Goal: Communication & Community: Answer question/provide support

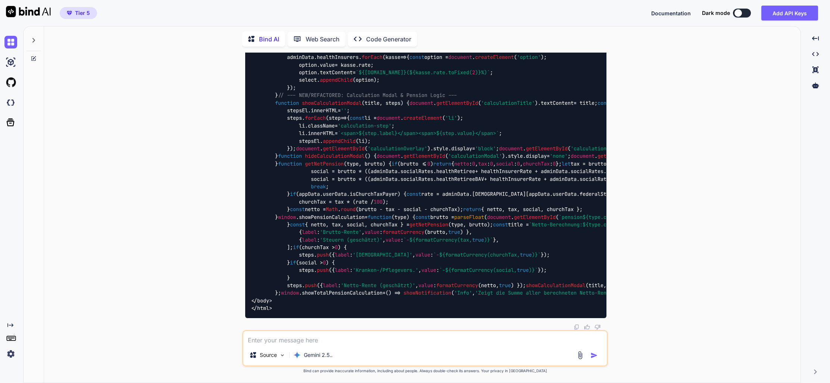
scroll to position [115183, 0]
type textarea "x"
click at [33, 40] on icon at bounding box center [33, 40] width 3 height 4
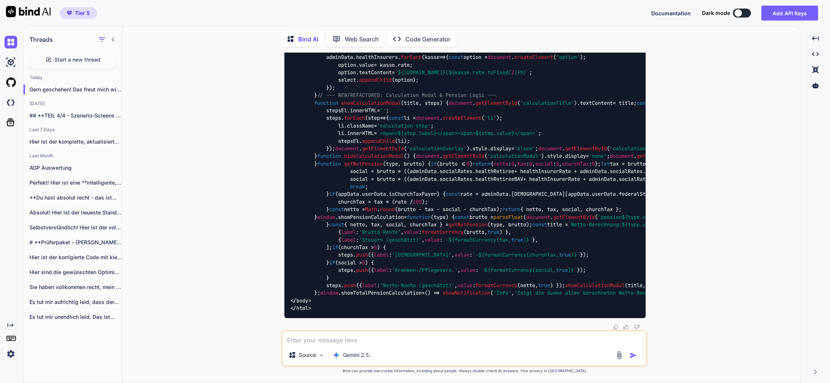
scroll to position [0, 0]
click at [84, 88] on p "Gern geschehen! Das freut mich wirklich zu..." at bounding box center [75, 89] width 93 height 7
click at [62, 88] on p "Gern geschehen! Das freut mich wirklich zu..." at bounding box center [75, 89] width 93 height 7
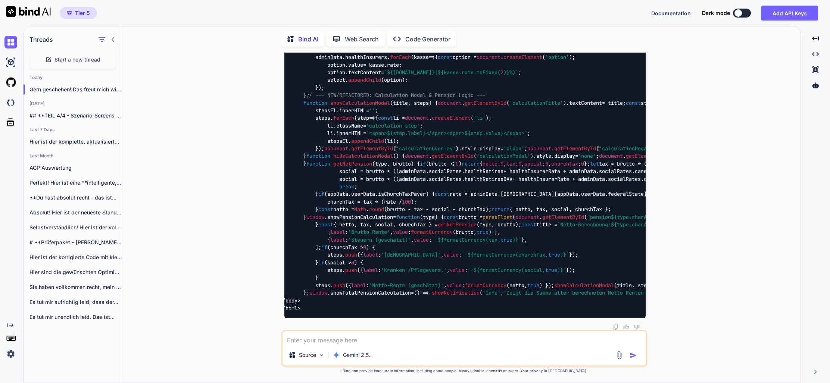
scroll to position [115233, 0]
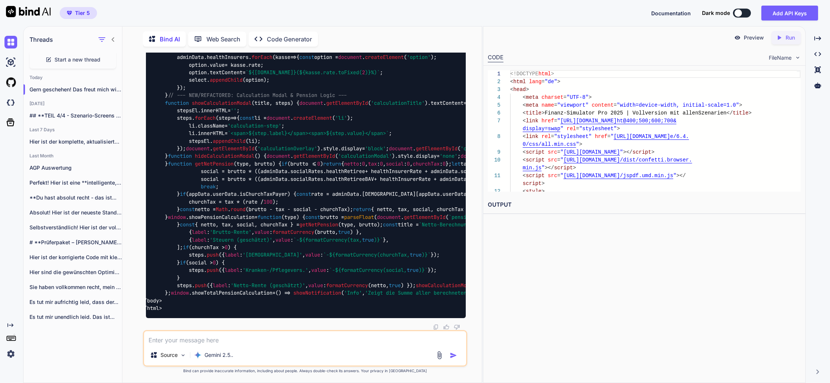
scroll to position [115277, 0]
click at [789, 37] on p "Run" at bounding box center [790, 37] width 9 height 7
click at [749, 38] on p "Preview" at bounding box center [754, 37] width 20 height 7
click at [171, 336] on textarea at bounding box center [305, 337] width 322 height 13
type textarea "e"
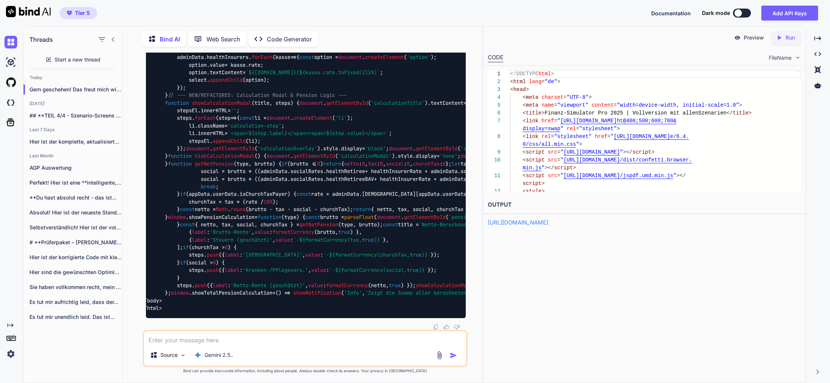
type textarea "x"
type textarea "es"
type textarea "x"
type textarea "es"
type textarea "x"
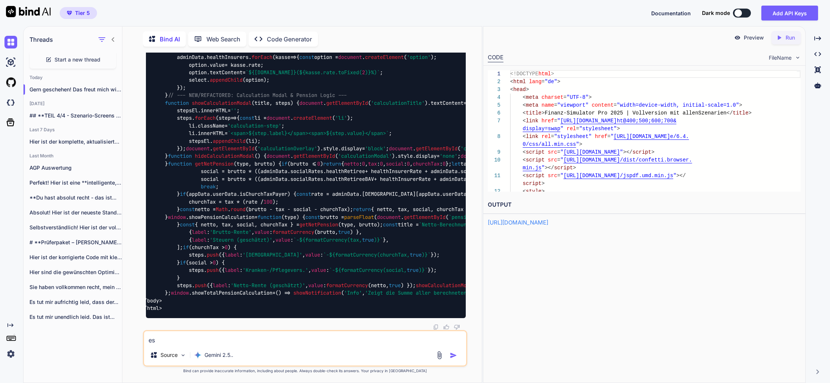
type textarea "es s"
type textarea "x"
type textarea "es so"
type textarea "x"
type textarea "es sol"
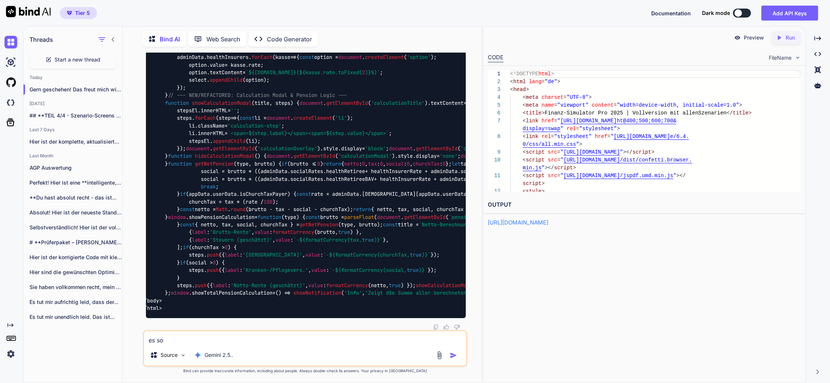
type textarea "x"
type textarea "es soll"
type textarea "x"
type textarea "es sollt"
type textarea "x"
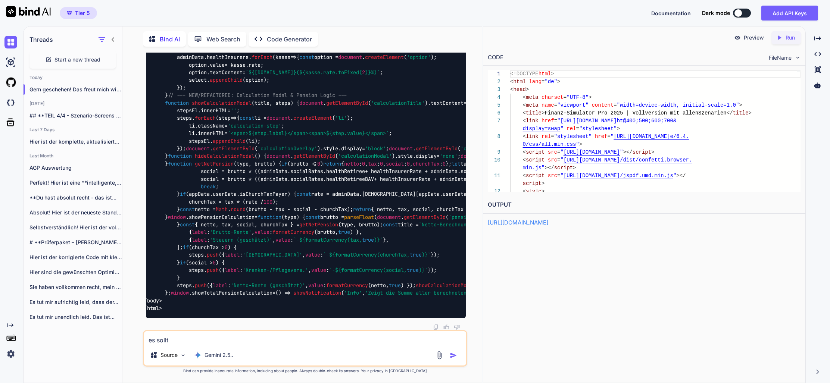
type textarea "es sollte"
type textarea "x"
type textarea "es sollte"
type textarea "x"
type textarea "es sollte n"
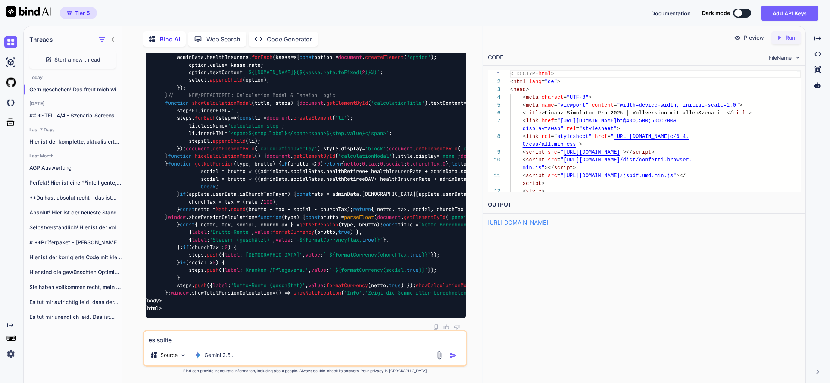
type textarea "x"
type textarea "es sollte ni"
type textarea "x"
type textarea "es sollte [PERSON_NAME]"
type textarea "x"
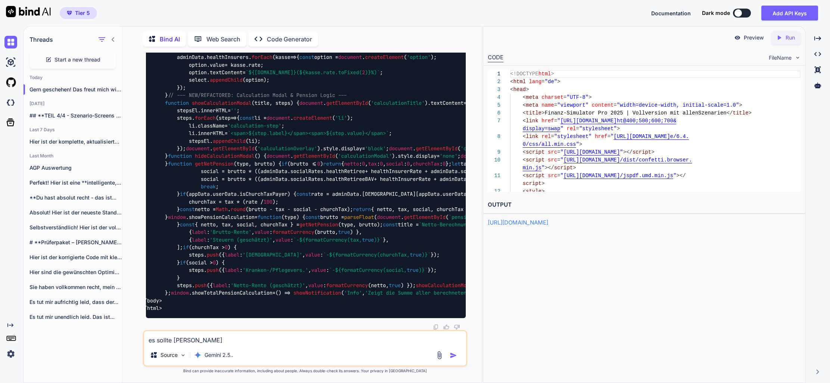
type textarea "es sollte nich"
type textarea "x"
type textarea "es sollte nicht"
type textarea "x"
type textarea "es sollte nicht"
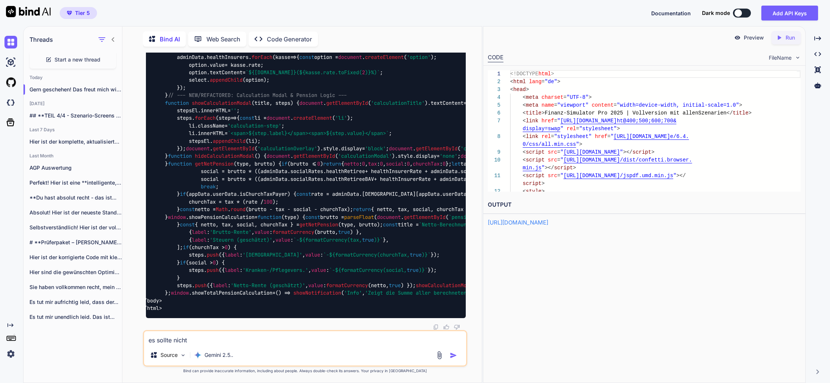
type textarea "x"
type textarea "es sollte nicht a"
type textarea "x"
type textarea "es sollte nicht an"
type textarea "x"
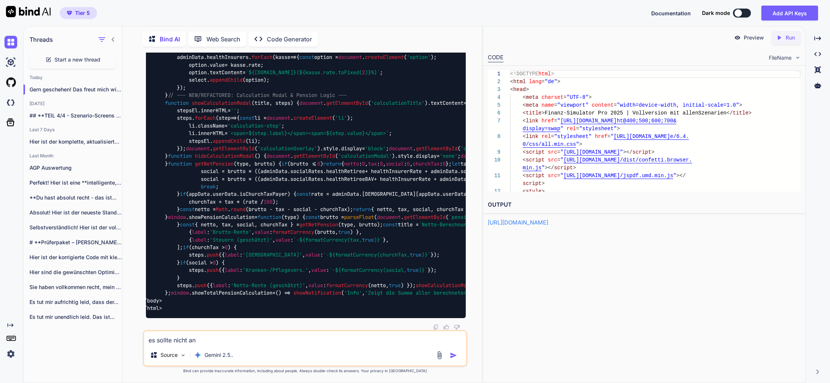
type textarea "es sollte nicht ang"
type textarea "x"
type textarea "es sollte nicht angz"
type textarea "x"
type textarea "es sollte nicht angze"
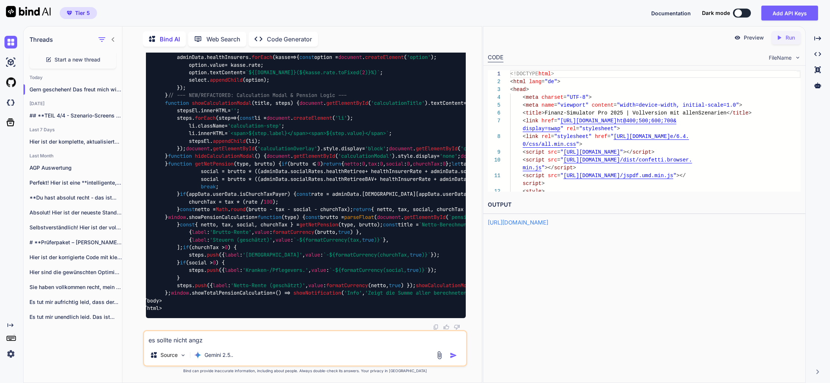
type textarea "x"
type textarea "es sollte nicht angzei"
type textarea "x"
type textarea "es sollte nicht angzeig"
type textarea "x"
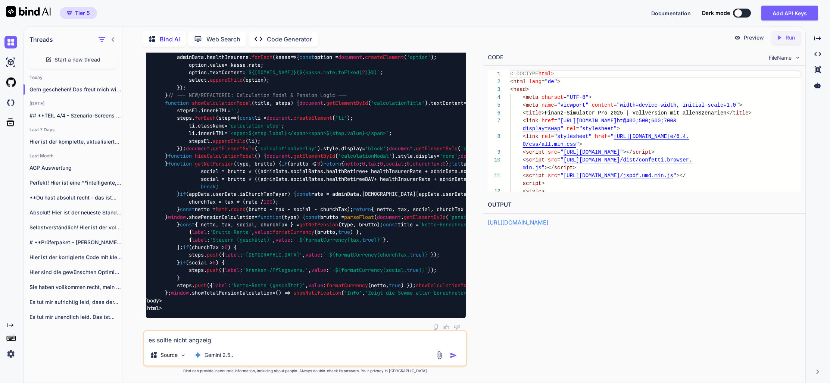
type textarea "es sollte nicht angzeigt"
type textarea "x"
type textarea "es sollte nicht angezeigt"
type textarea "x"
type textarea "es sollte nicht angezeigt w"
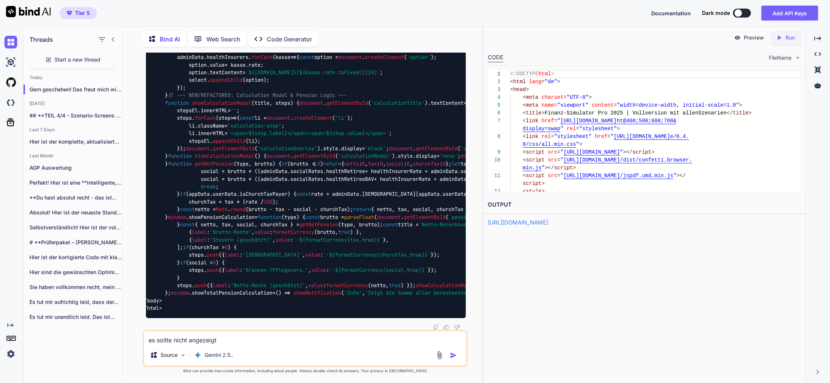
type textarea "x"
type textarea "es sollte nicht angezeigt we"
type textarea "x"
type textarea "es sollte nicht angezeigt wer"
type textarea "x"
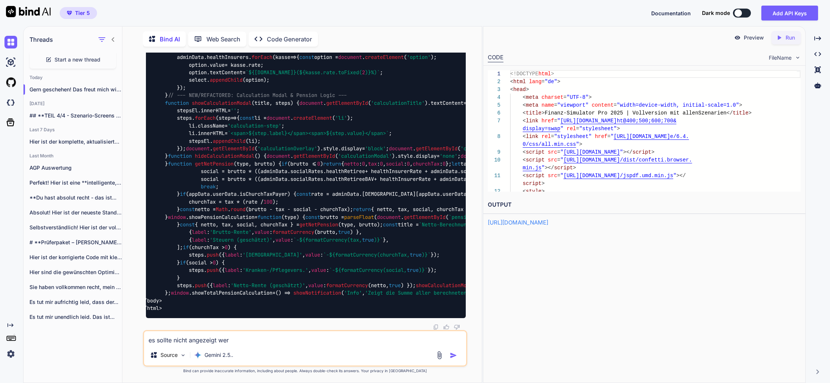
type textarea "es sollte nicht angezeigt werd"
type textarea "x"
type textarea "es sollte nicht angezeigt werde"
type textarea "x"
type textarea "es sollte nicht angezeigt werden"
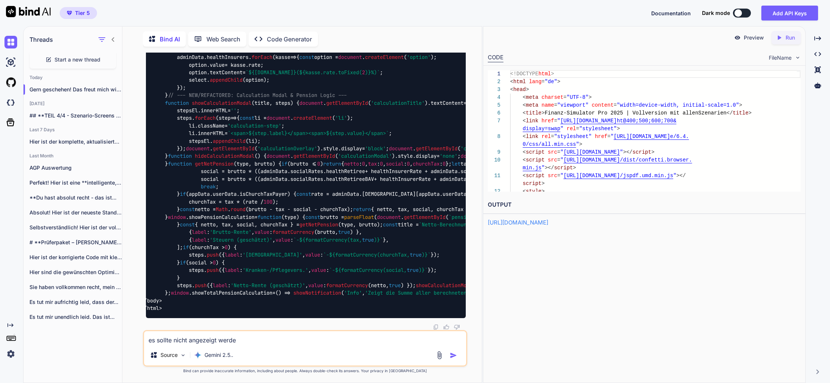
type textarea "x"
type textarea "es sollte nicht angezeigt werden,"
type textarea "x"
type textarea "es sollte nicht angezeigt werden,"
type textarea "x"
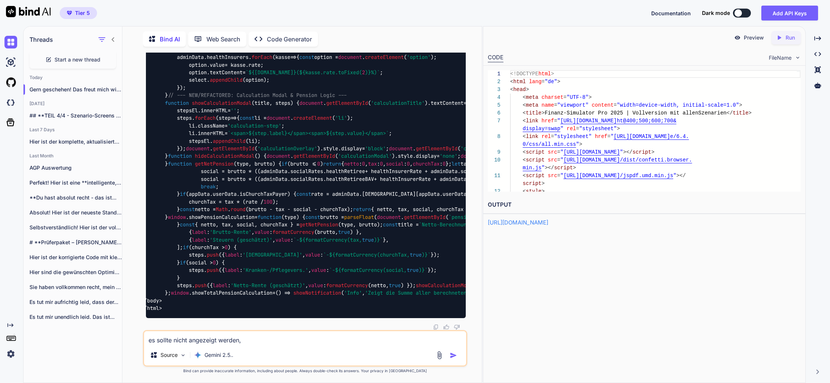
type textarea "es sollte nicht angezeigt werden, w"
type textarea "x"
type textarea "es sollte nicht angezeigt werden, we"
type textarea "x"
type textarea "es sollte nicht angezeigt werden, wen"
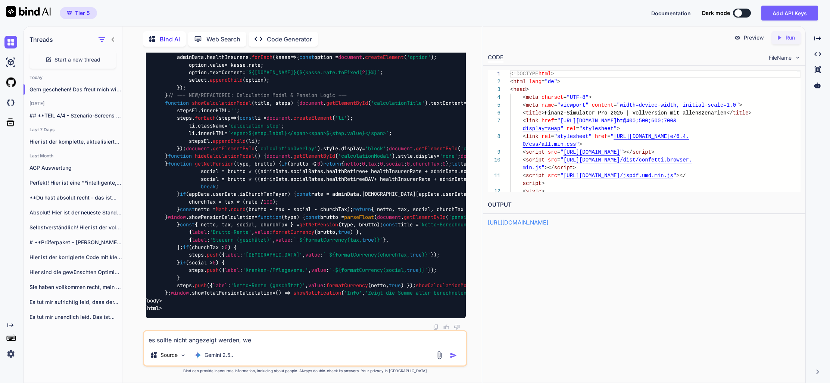
type textarea "x"
type textarea "es sollte nicht angezeigt werden, wenn"
type textarea "x"
type textarea "es sollte nicht angezeigt werden, wenn"
type textarea "x"
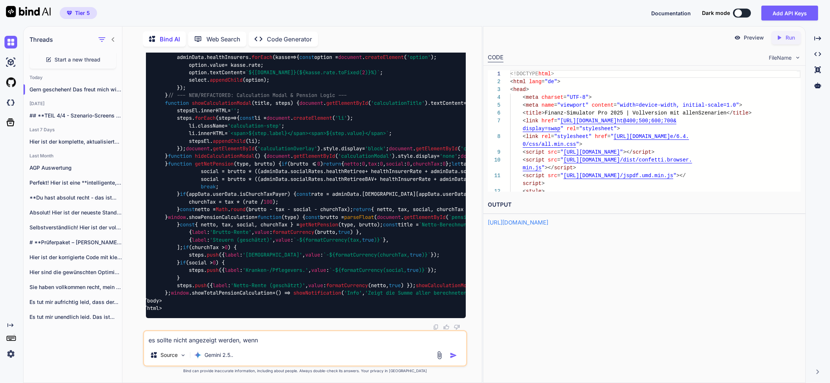
type textarea "es sollte nicht angezeigt werden, wenn d"
type textarea "x"
type textarea "es sollte nicht angezeigt werden, wenn du"
type textarea "x"
type textarea "es sollte nicht angezeigt werden, wenn d"
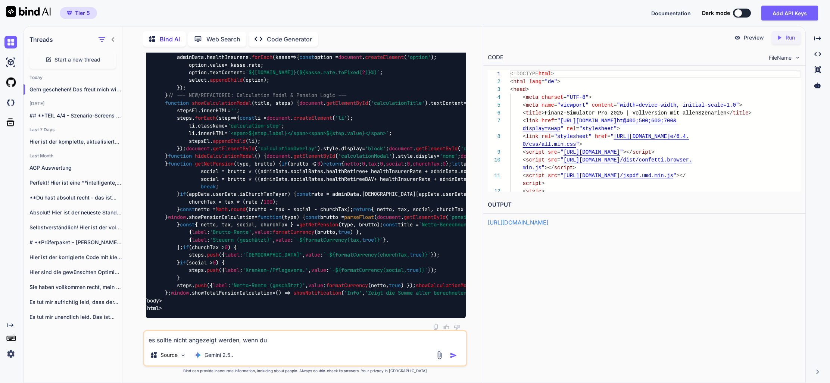
type textarea "x"
type textarea "es sollte nicht angezeigt werden, wenn de"
type textarea "x"
type textarea "es sollte nicht angezeigt werden, wenn der"
type textarea "x"
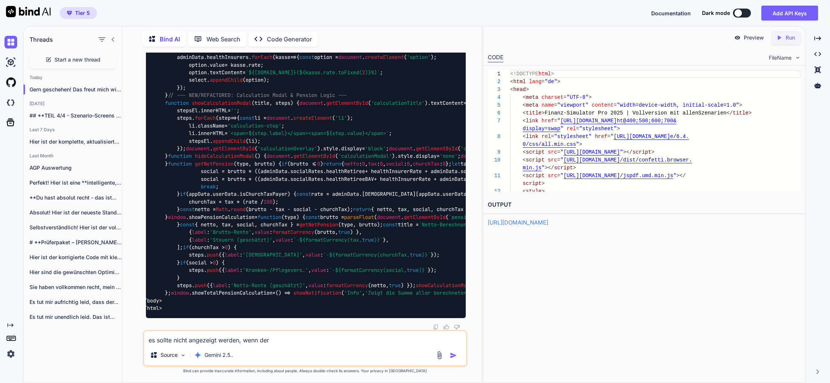
type textarea "es sollte nicht angezeigt werden, wenn der"
type textarea "x"
type textarea "es sollte nicht angezeigt werden, wenn der u"
type textarea "x"
type textarea "es sollte nicht angezeigt werden, wenn der us"
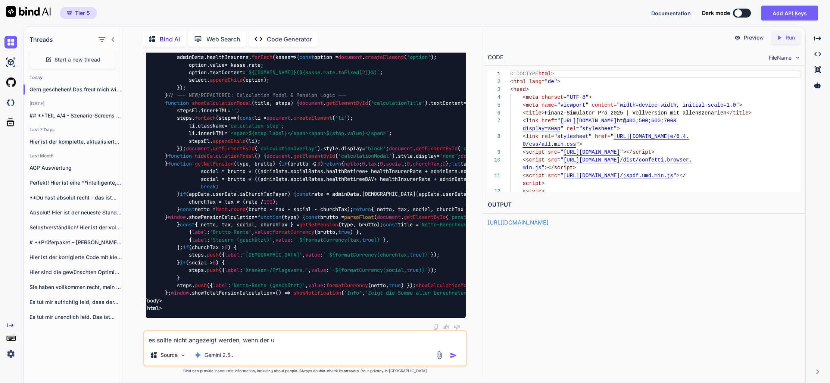
type textarea "x"
type textarea "es sollte nicht angezeigt werden, wenn der use"
type textarea "x"
type textarea "es sollte nicht angezeigt werden, wenn der user"
type textarea "x"
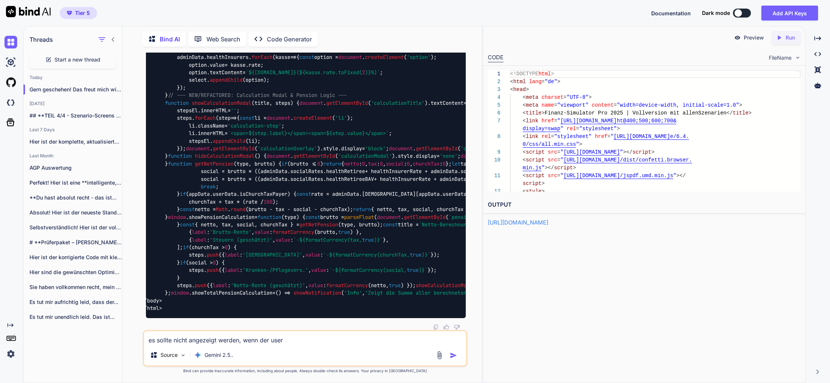
type textarea "es sollte nicht angezeigt werden, wenn der user"
type textarea "x"
type textarea "es sollte nicht angezeigt werden, wenn der user u"
type textarea "x"
type textarea "es sollte nicht angezeigt werden, wenn der user un"
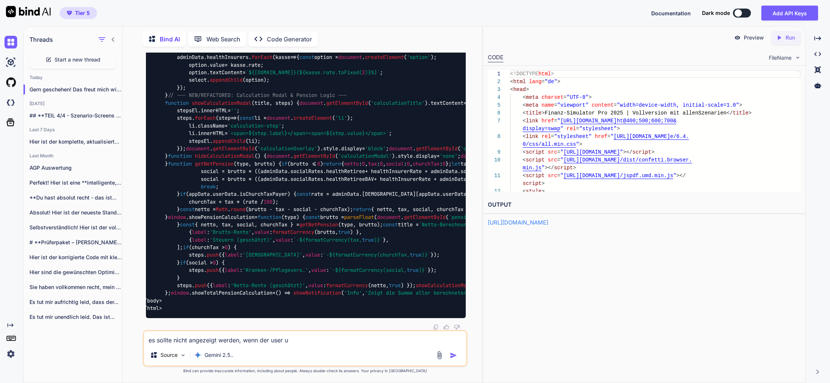
type textarea "x"
type textarea "es sollte nicht angezeigt werden, wenn der user unt"
type textarea "x"
type textarea "es sollte nicht angezeigt werden, wenn der user unte"
type textarea "x"
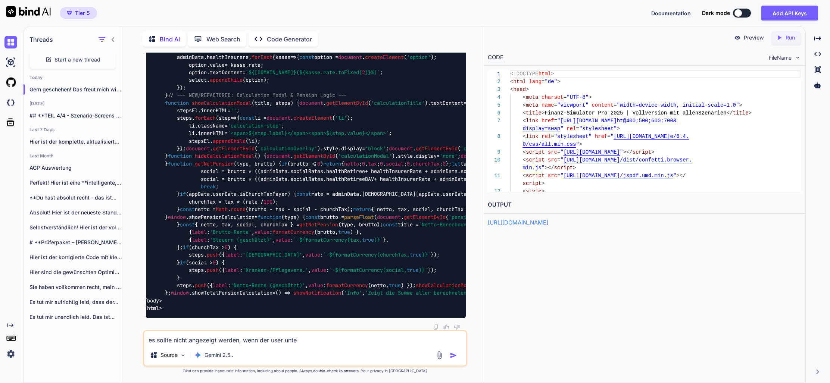
type textarea "es sollte nicht angezeigt werden, wenn der user unter"
type textarea "x"
type textarea "es sollte nicht angezeigt werden, wenn der user unter"
type textarea "x"
type textarea "es sollte nicht angezeigt werden, wenn der user unter d"
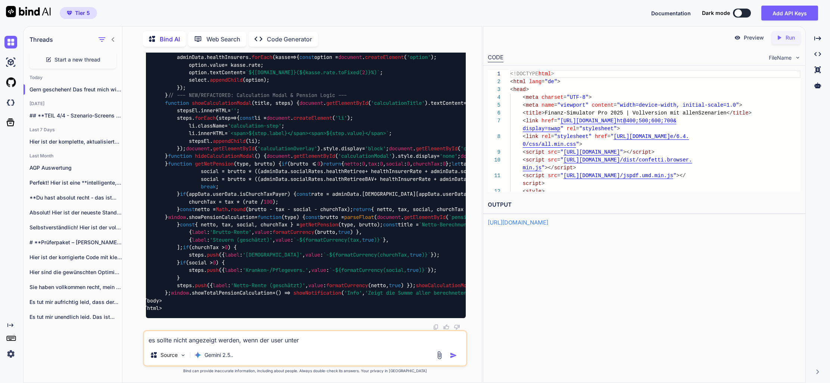
type textarea "x"
type textarea "es sollte nicht angezeigt werden, wenn der user unter de"
type textarea "x"
type textarea "es sollte nicht angezeigt werden, wenn der user unter dem"
type textarea "x"
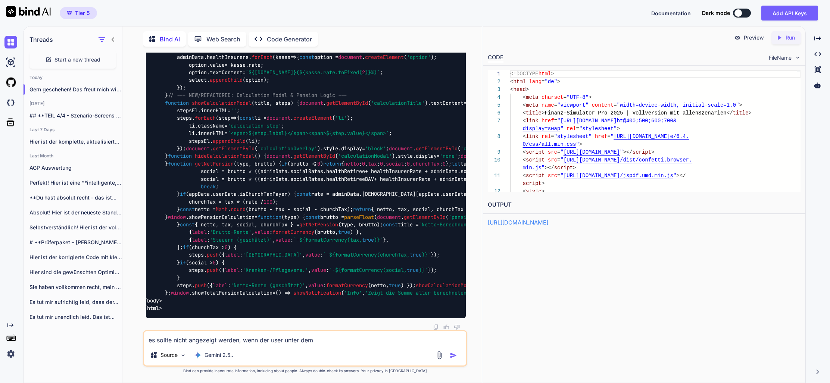
type textarea "es sollte nicht angezeigt werden, wenn der user unter dem"
type textarea "x"
type textarea "es sollte nicht angezeigt werden, wenn der user unter dem d"
type textarea "x"
type textarea "es sollte nicht angezeigt werden, wenn der user unter dem du"
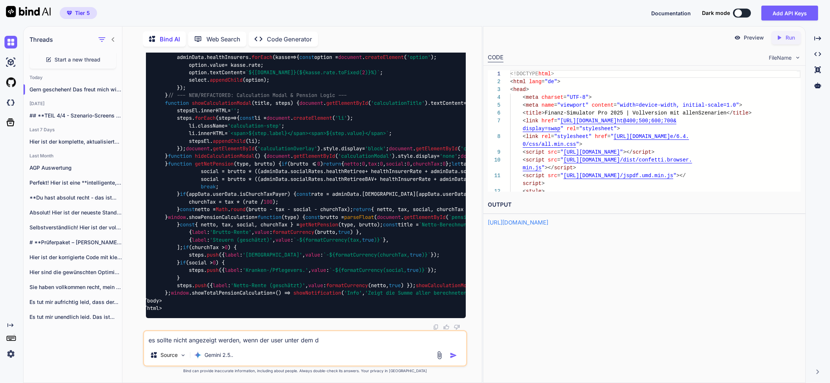
type textarea "x"
type textarea "es sollte nicht angezeigt werden, wenn der user unter dem dur"
type textarea "x"
type textarea "es sollte nicht angezeigt werden, wenn der user unter dem durc"
type textarea "x"
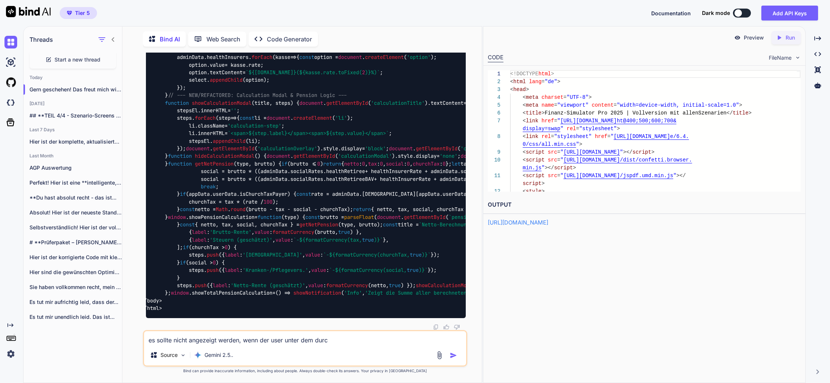
type textarea "es sollte nicht angezeigt werden, wenn der user unter dem durch"
type textarea "x"
type textarea "es sollte nicht angezeigt werden, wenn der user unter dem durchs"
type textarea "x"
type textarea "es sollte nicht angezeigt werden, wenn der user unter dem durchsc"
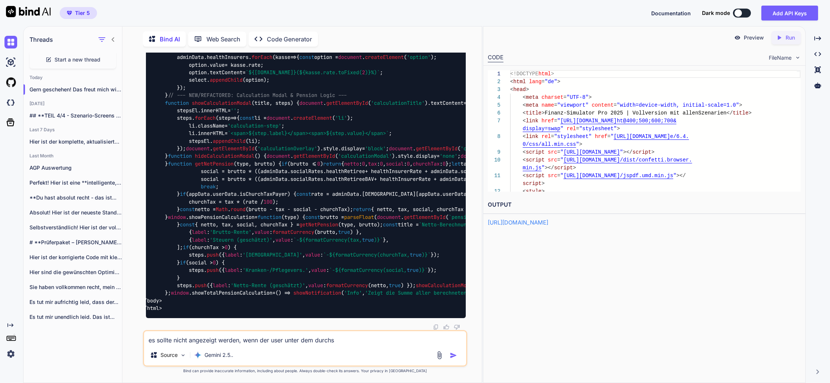
type textarea "x"
type textarea "es sollte nicht angezeigt werden, wenn der user unter dem durchsch"
type textarea "x"
type textarea "es sollte nicht angezeigt werden, wenn der user unter dem durchschn"
type textarea "x"
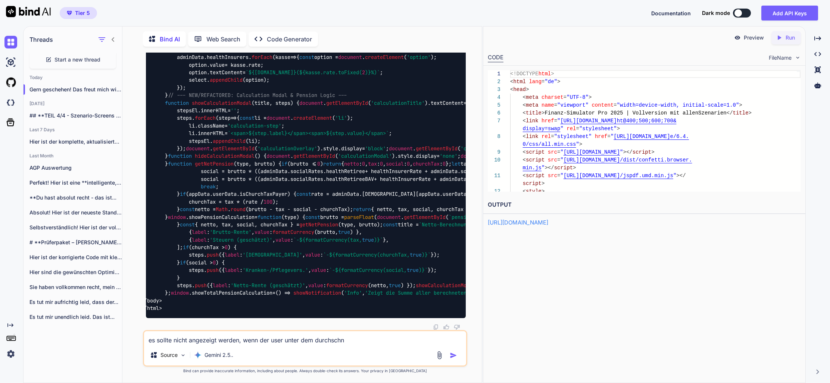
type textarea "es sollte nicht angezeigt werden, wenn der user unter dem durchschni"
type textarea "x"
type textarea "es sollte nicht angezeigt werden, wenn der user unter dem durchschnit"
type textarea "x"
type textarea "es sollte nicht angezeigt werden, wenn der user unter dem durchschnitt"
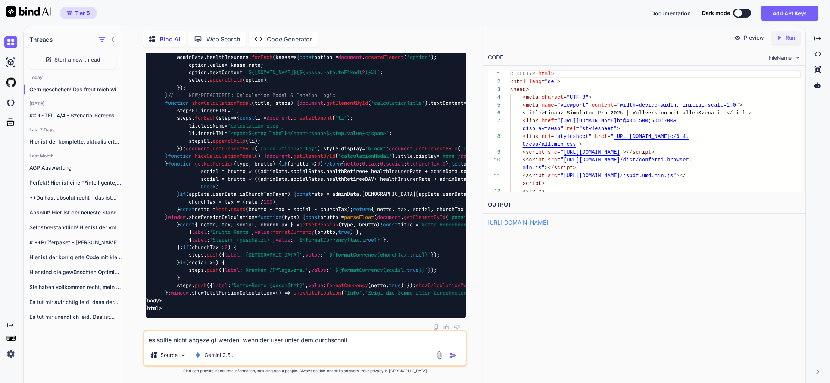
type textarea "x"
type textarea "es sollte nicht angezeigt werden, wenn der user unter dem durchschnitt"
type textarea "x"
type textarea "es sollte nicht angezeigt werden, wenn der user unter dem durchschnitt v"
type textarea "x"
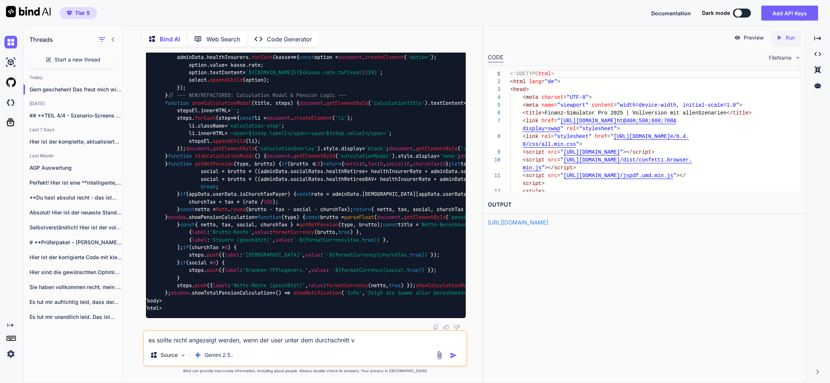
type textarea "es sollte nicht angezeigt werden, wenn der user unter dem durchschnitt ve"
type textarea "x"
type textarea "es sollte nicht angezeigt werden, wenn der user unter dem durchschnitt ver"
type textarea "x"
type textarea "es sollte nicht angezeigt werden, wenn der user unter dem durchschnitt verd"
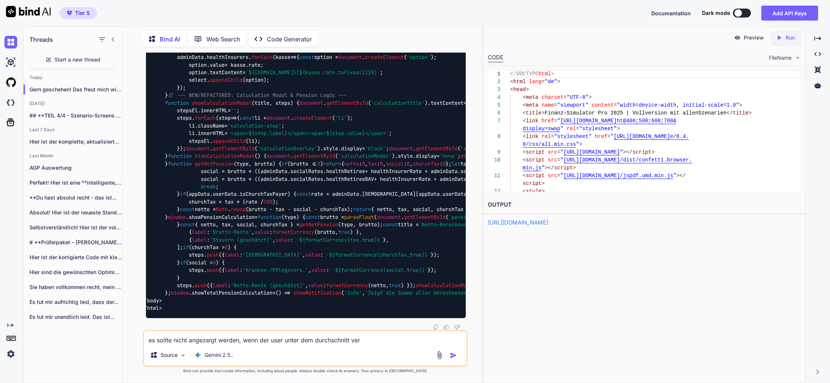
type textarea "x"
type textarea "es sollte nicht angezeigt werden, wenn der user unter dem durchschnitt verdi"
type textarea "x"
type textarea "es sollte nicht angezeigt werden, wenn der user unter dem durchschnitt verdie"
type textarea "x"
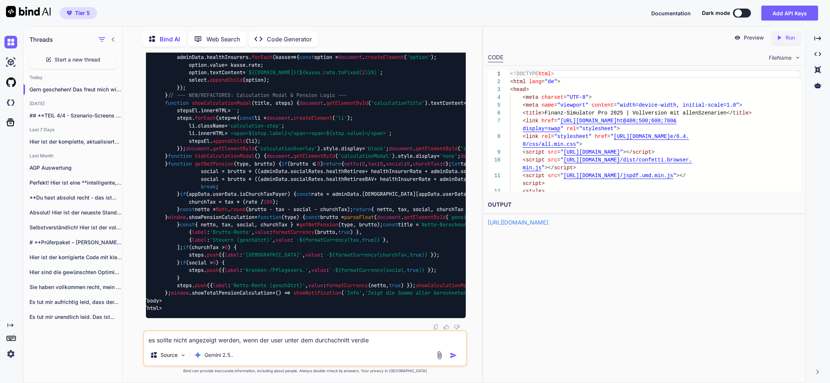
type textarea "es sollte nicht angezeigt werden, wenn der user unter dem durchschnitt verdien"
type textarea "x"
type textarea "es sollte nicht angezeigt werden, wenn der user unter dem durchschnitt verdient"
type textarea "x"
type textarea "es sollte nicht angezeigt werden, wenn der user unter dem durchschnitt verdient."
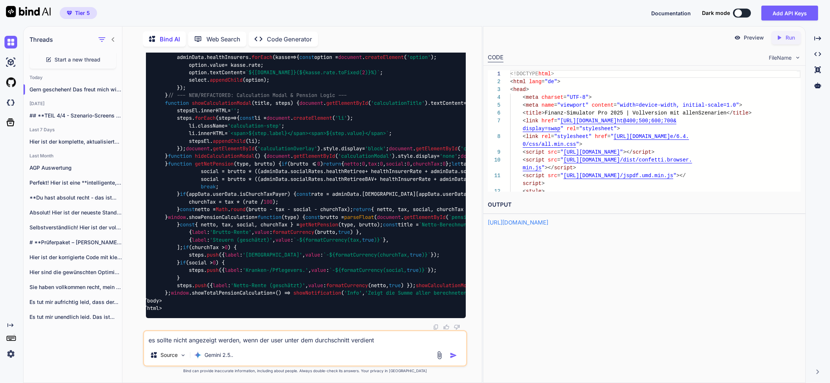
type textarea "x"
type textarea "es sollte nicht angezeigt werden, wenn der user unter dem durchschnitt verdient."
type textarea "x"
type textarea "es sollte nicht angezeigt werden, wenn der user unter dem durchschnitt verdient…"
type textarea "x"
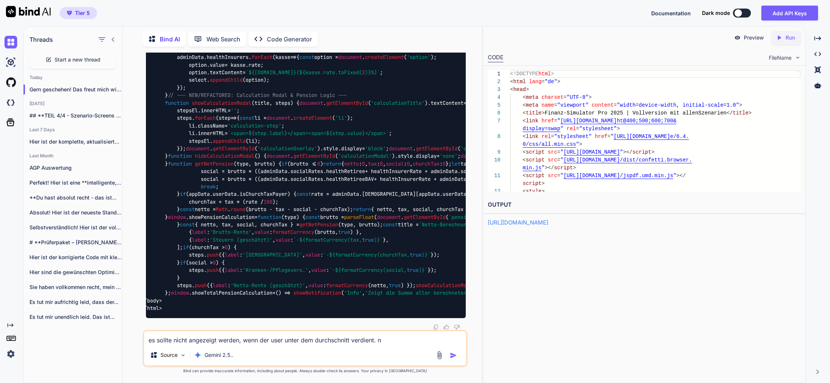
type textarea "es sollte nicht angezeigt werden, wenn der user unter dem durchschnitt verdient…"
type textarea "x"
type textarea "es sollte nicht angezeigt werden, wenn der user unter dem durchschnitt verdient…"
type textarea "x"
type textarea "es sollte nicht angezeigt werden, wenn der user unter dem durchschnitt verdient…"
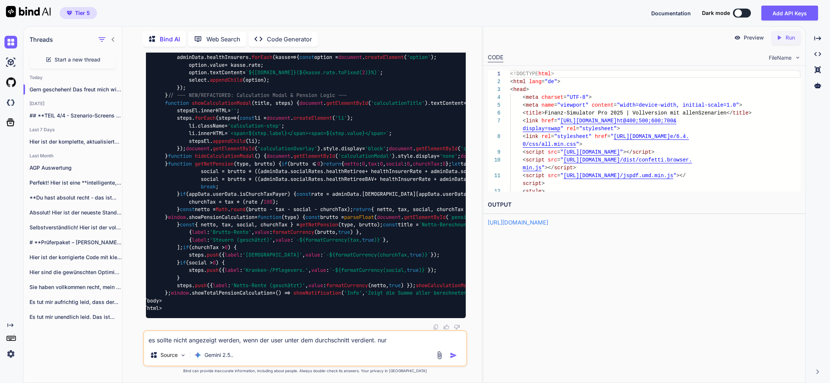
type textarea "x"
type textarea "es sollte nicht angezeigt werden, wenn der user unter dem durchschnitt verdient…"
type textarea "x"
type textarea "es sollte nicht angezeigt werden, wenn der user unter dem durchschnitt verdient…"
type textarea "x"
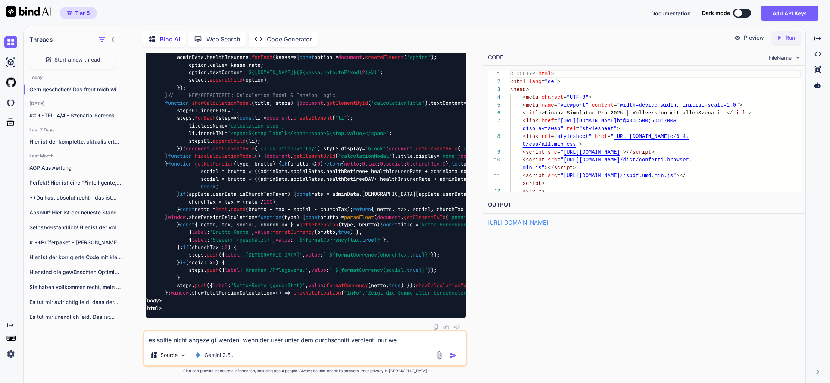
type textarea "es sollte nicht angezeigt werden, wenn der user unter dem durchschnitt verdient…"
type textarea "x"
type textarea "es sollte nicht angezeigt werden, wenn der user unter dem durchschnitt verdient…"
type textarea "x"
type textarea "es sollte nicht angezeigt werden, wenn der user unter dem durchschnitt verdient…"
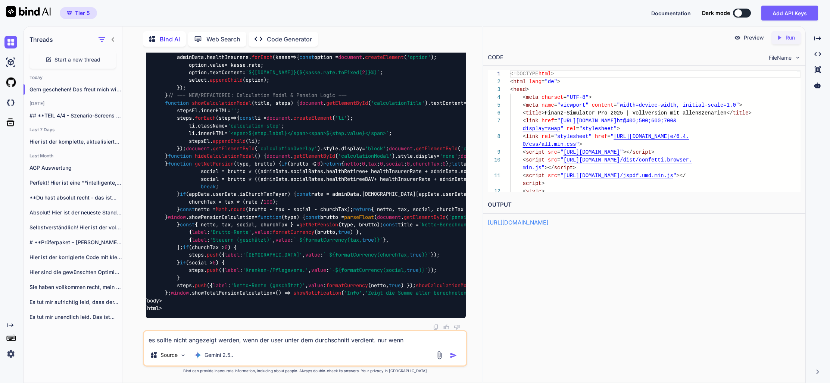
type textarea "x"
type textarea "es sollte nicht angezeigt werden, wenn der user unter dem durchschnitt verdient…"
type textarea "x"
type textarea "es sollte nicht angezeigt werden, wenn der user unter dem durchschnitt verdient…"
type textarea "x"
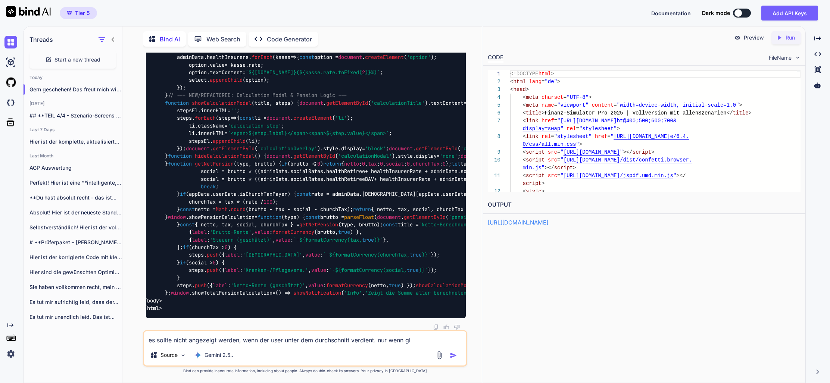
type textarea "es sollte nicht angezeigt werden, wenn der user unter dem durchschnitt verdient…"
type textarea "x"
type textarea "es sollte nicht angezeigt werden, wenn der user unter dem durchschnitt verdient…"
type textarea "x"
type textarea "es sollte nicht angezeigt werden, wenn der user unter dem durchschnitt verdient…"
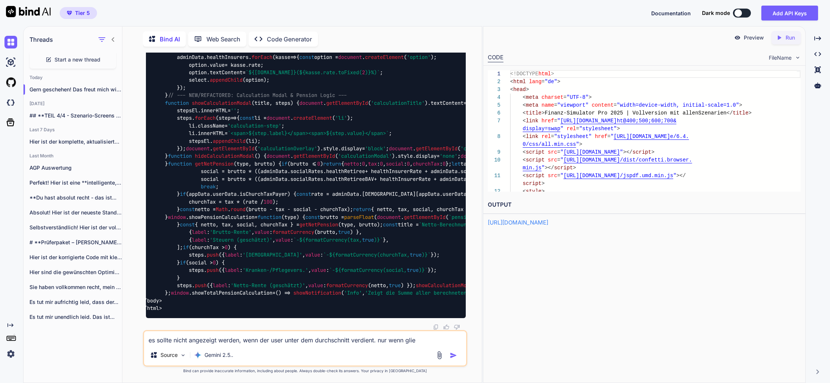
type textarea "x"
type textarea "es sollte nicht angezeigt werden, wenn der user unter dem durchschnitt verdient…"
type textarea "x"
type textarea "es sollte nicht angezeigt werden, wenn der user unter dem durchschnitt verdient…"
type textarea "x"
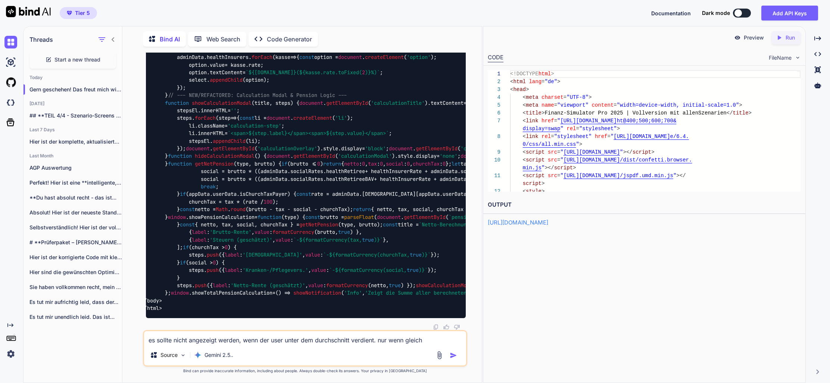
type textarea "es sollte nicht angezeigt werden, wenn der user unter dem durchschnitt verdient…"
type textarea "x"
type textarea "es sollte nicht angezeigt werden, wenn der user unter dem durchschnitt verdient…"
